Goal: Information Seeking & Learning: Learn about a topic

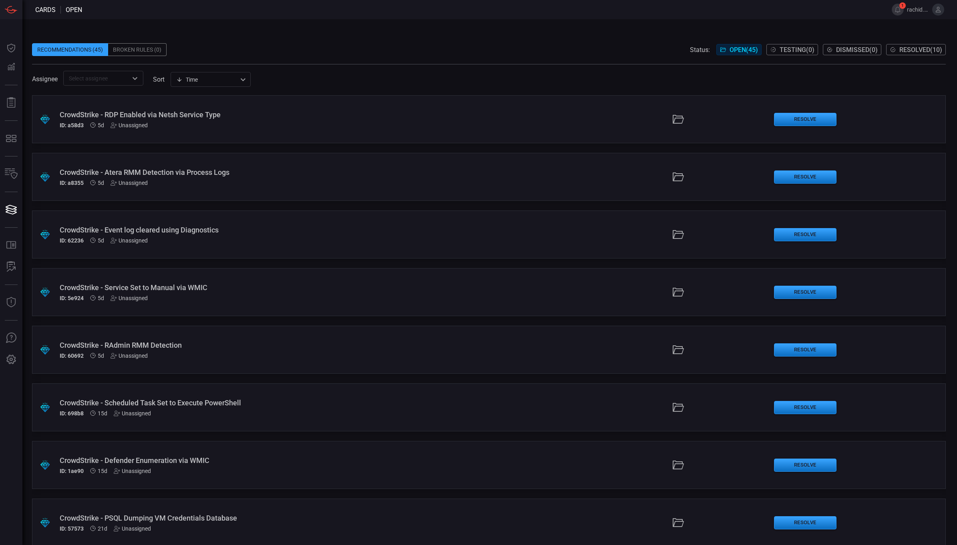
click at [281, 59] on span at bounding box center [488, 60] width 913 height 8
click at [440, 35] on span at bounding box center [488, 37] width 913 height 12
click at [915, 28] on div "Recommendations (45) Broken Rules (0) Status: Open ( 45 ) Testing ( 0 ) Dismiss…" at bounding box center [489, 282] width 934 height 526
click at [919, 49] on span "Resolved ( 10 )" at bounding box center [920, 50] width 43 height 8
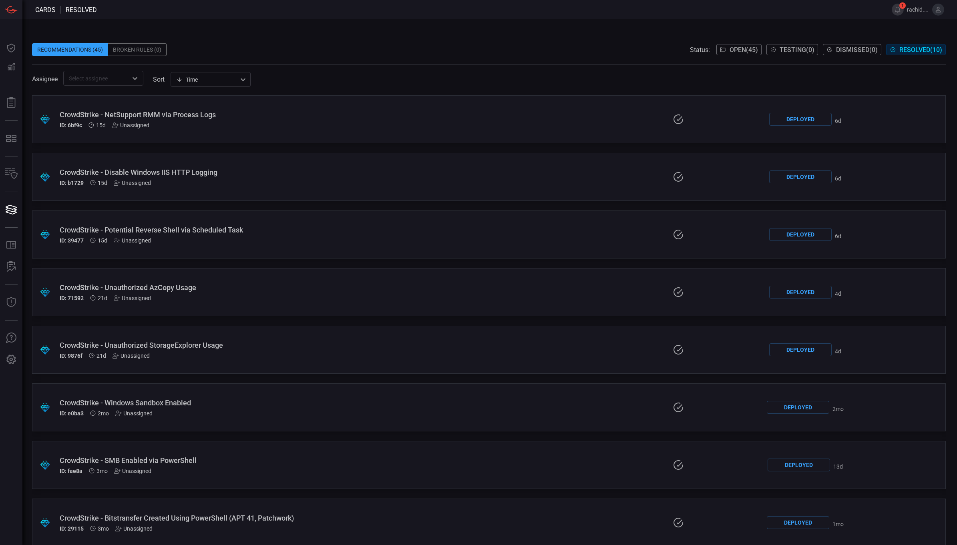
click at [227, 346] on div "CrowdStrike - Unauthorized StorageExplorer Usage" at bounding box center [234, 345] width 348 height 8
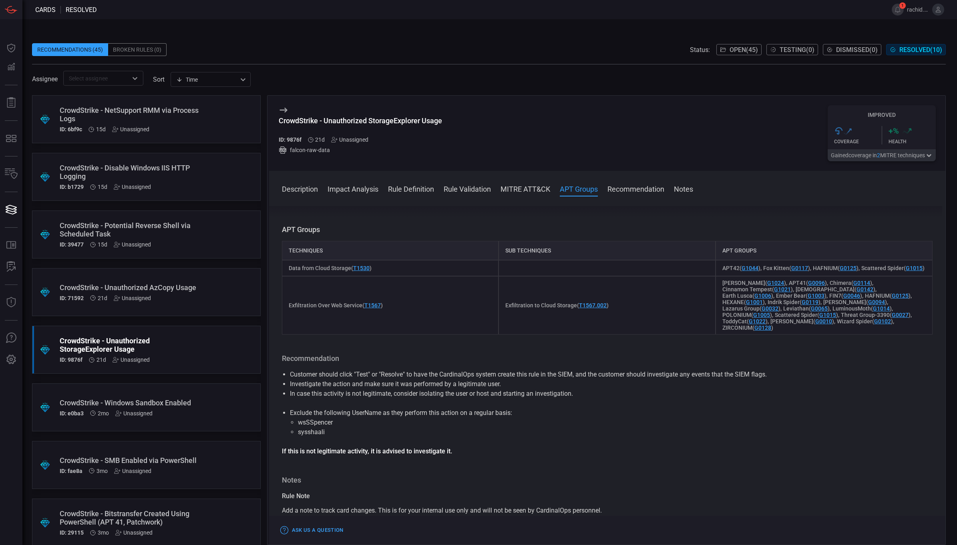
scroll to position [672, 0]
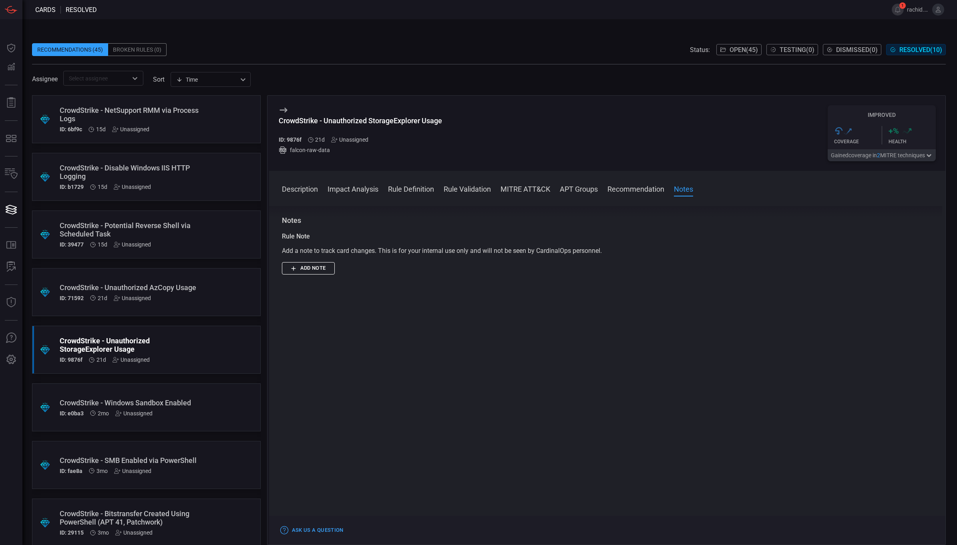
click at [367, 190] on button "Impact Analysis" at bounding box center [352, 189] width 51 height 10
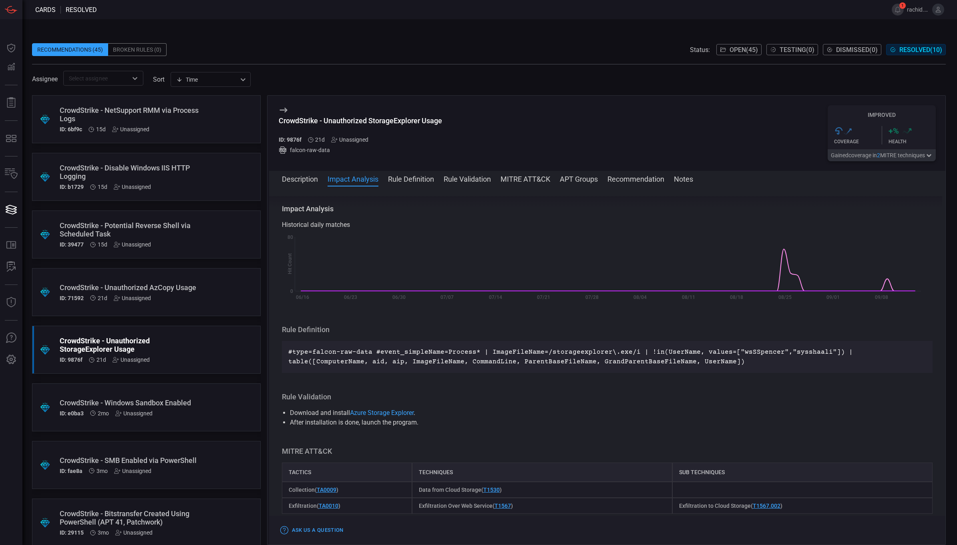
click at [301, 181] on button "Description" at bounding box center [300, 179] width 36 height 10
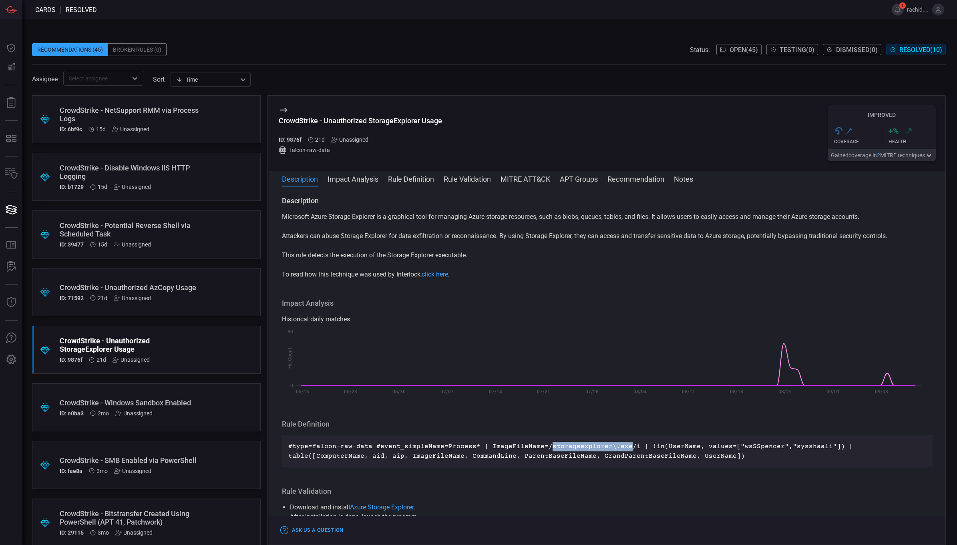
drag, startPoint x: 541, startPoint y: 447, endPoint x: 618, endPoint y: 444, distance: 76.5
click at [618, 444] on p "#type=falcon-raw-data #event_simpleName=Process* | ImageFileName=/storageexplor…" at bounding box center [607, 451] width 638 height 19
